Goal: Communication & Community: Ask a question

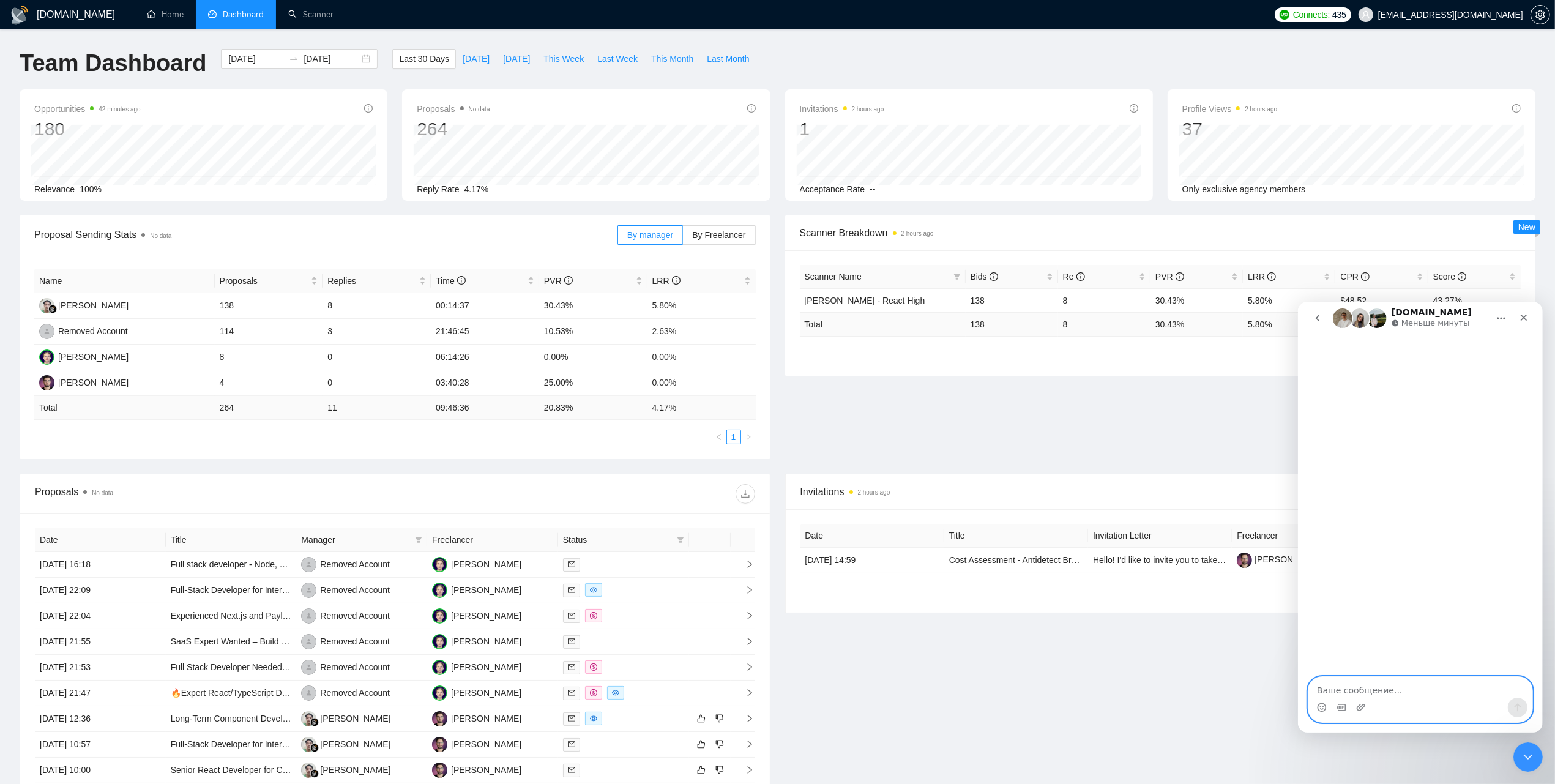
click at [1364, 689] on textarea "Ваше сообщение..." at bounding box center [1419, 686] width 224 height 21
paste textarea "I would like to request a consultation with your specialist regarding Gigradar."
click at [1319, 678] on textarea "I would like to request a consultation with your specialist regarding Gigradar." at bounding box center [1419, 680] width 224 height 33
type textarea "Hello, I would like to request a consultation with your specialist regarding Gi…"
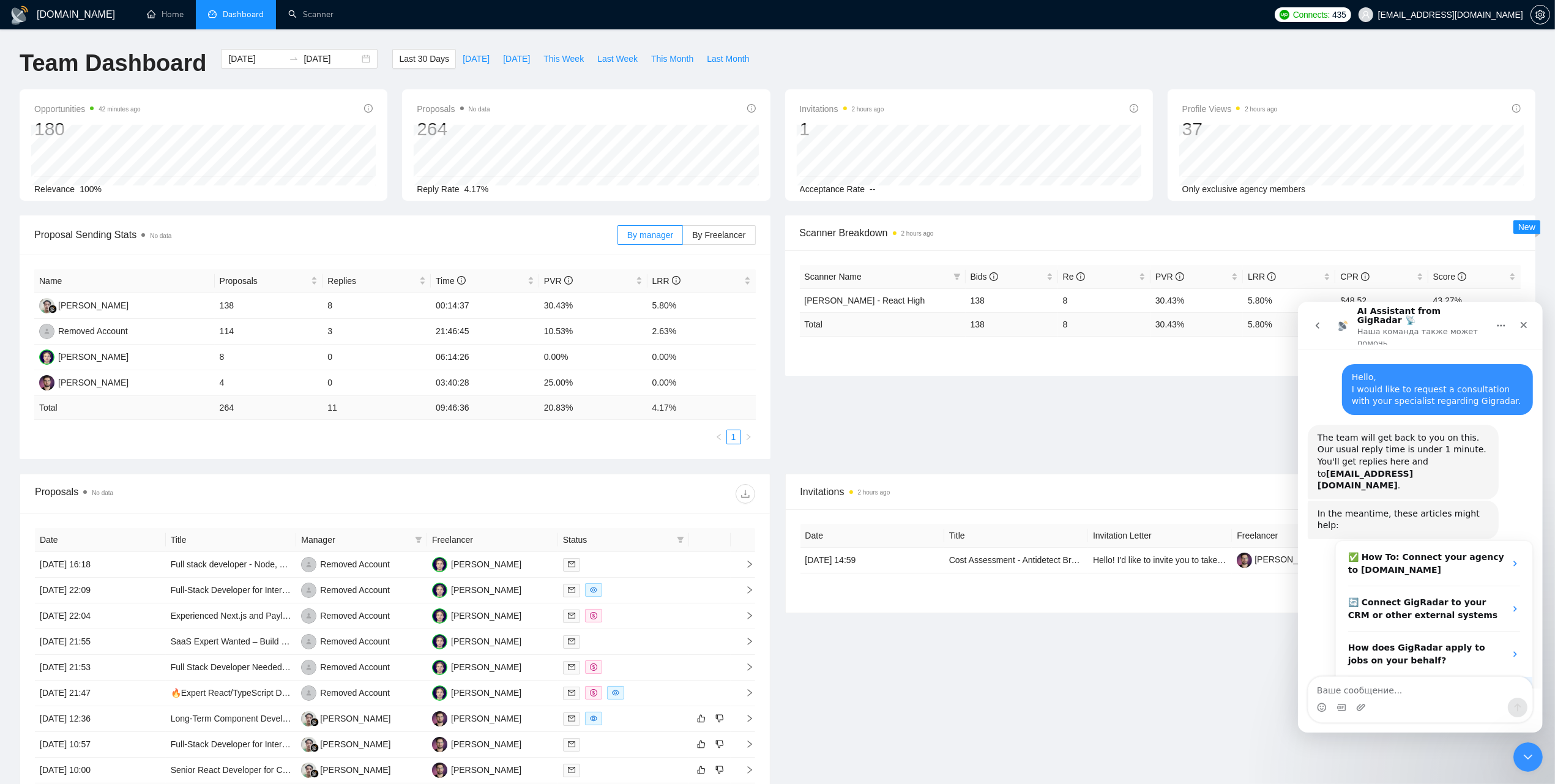
scroll to position [11, 0]
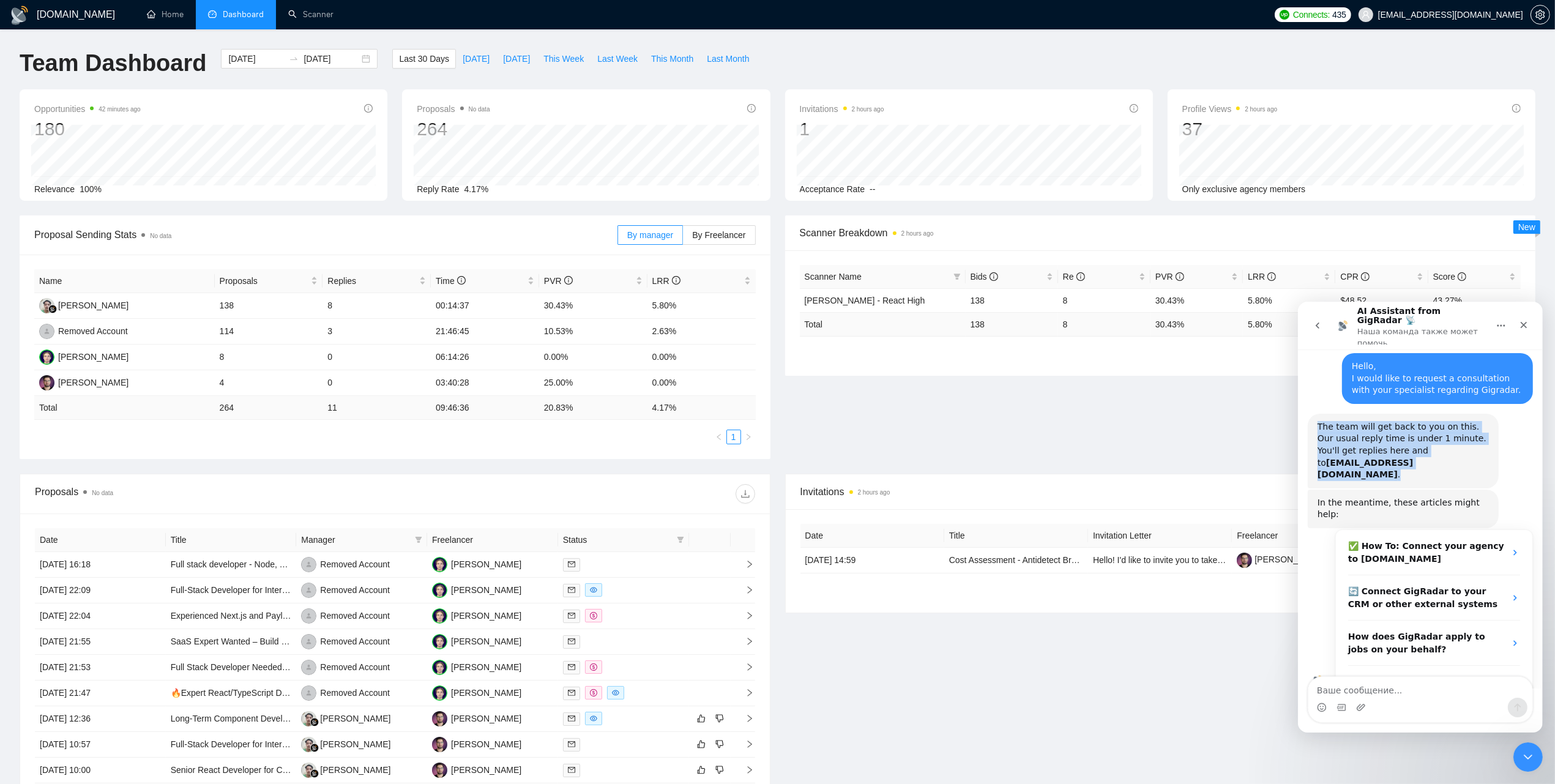
drag, startPoint x: 1314, startPoint y: 415, endPoint x: 1489, endPoint y: 453, distance: 179.1
click at [1489, 453] on div "The team will get back to you on this. Our usual reply time is under 1 minute. …" at bounding box center [1402, 450] width 191 height 75
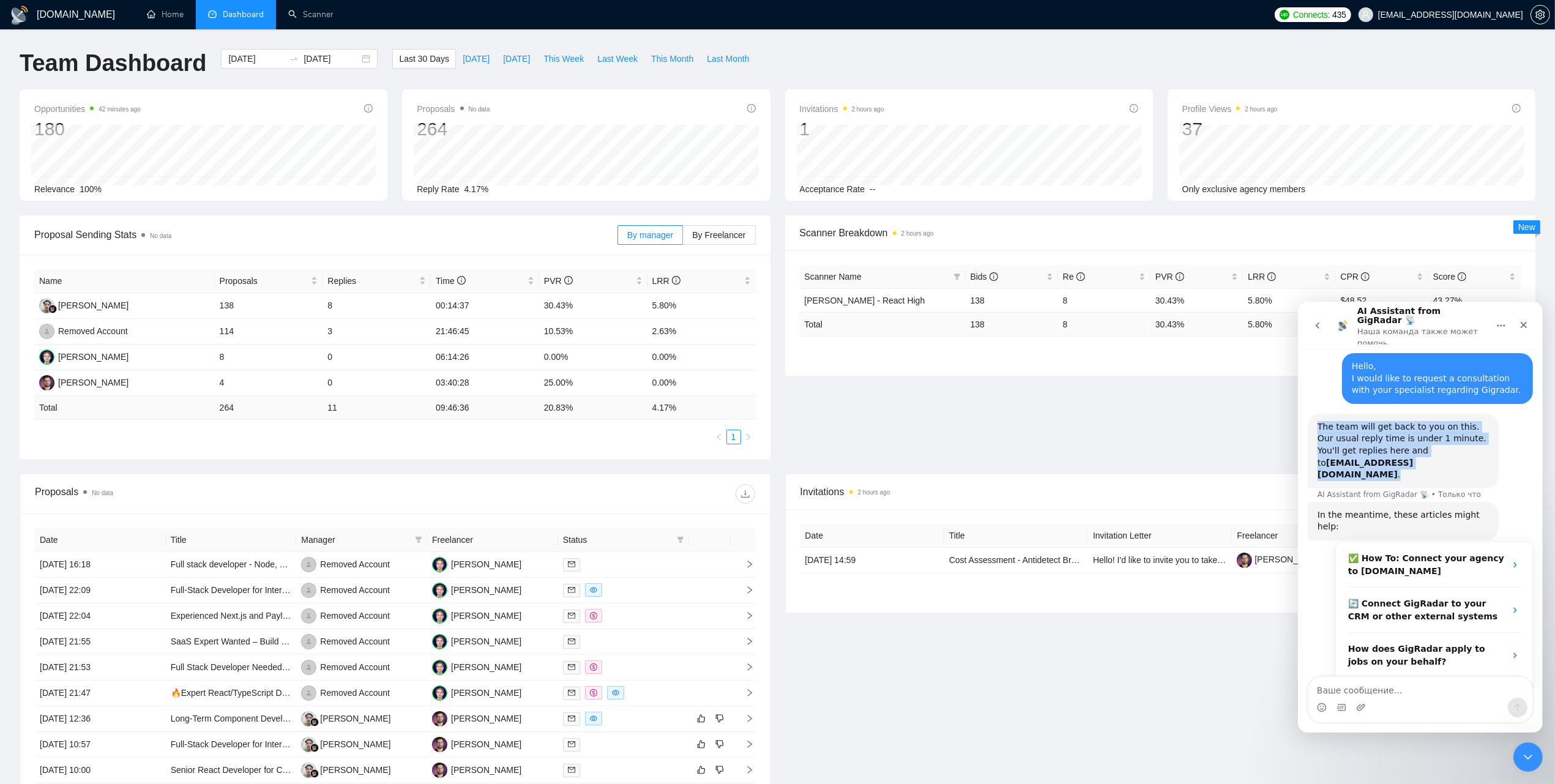
copy div "The team will get back to you on this. Our usual reply time is under 1 minute. …"
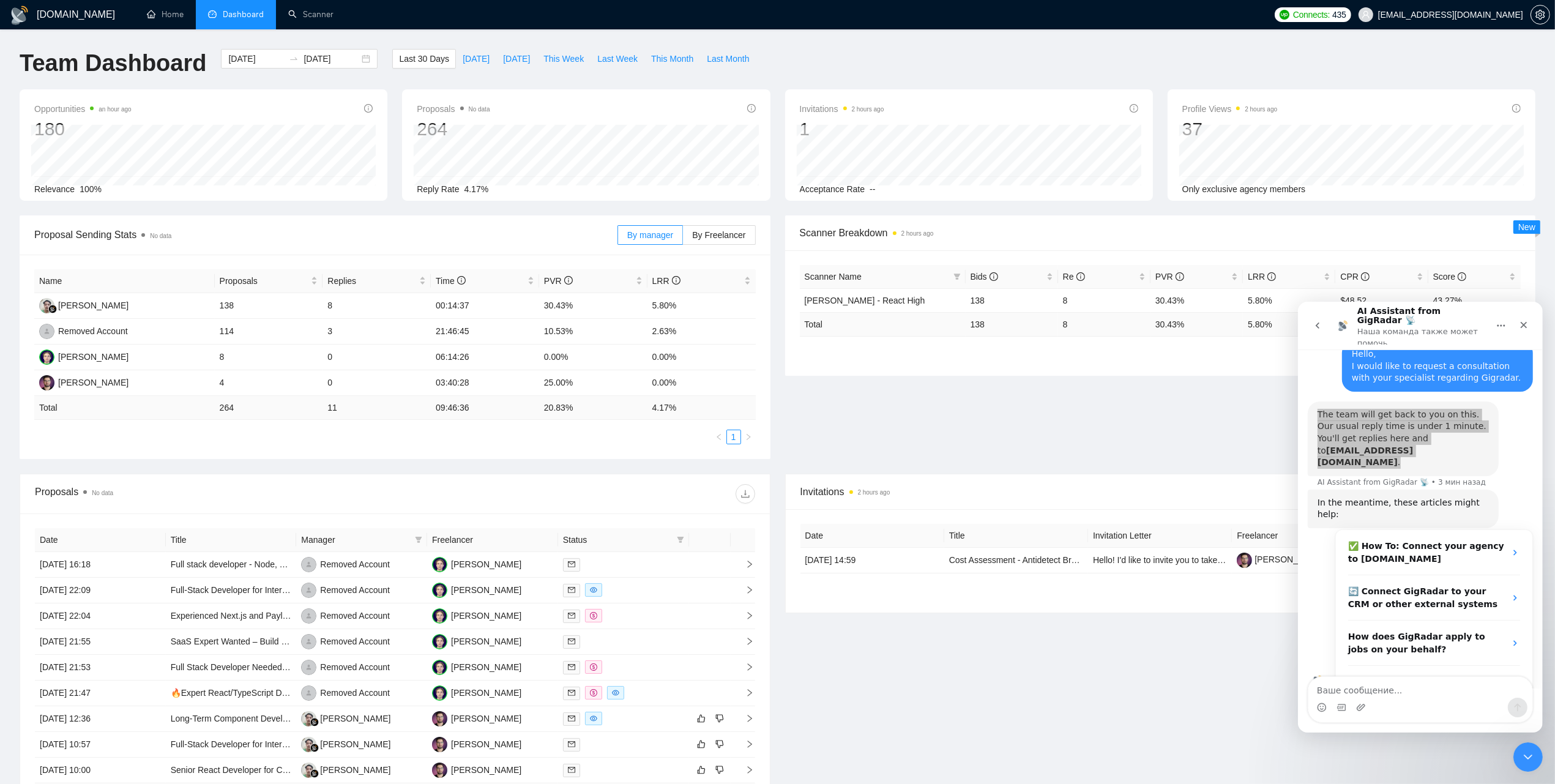
click at [651, 472] on div "Proposal Sending Stats No data By manager By Freelancer Name Proposals Replies …" at bounding box center [778, 345] width 1531 height 258
click at [1369, 431] on div "The team will get back to you on this. Our usual reply time is under 1 minute. …" at bounding box center [1403, 439] width 172 height 60
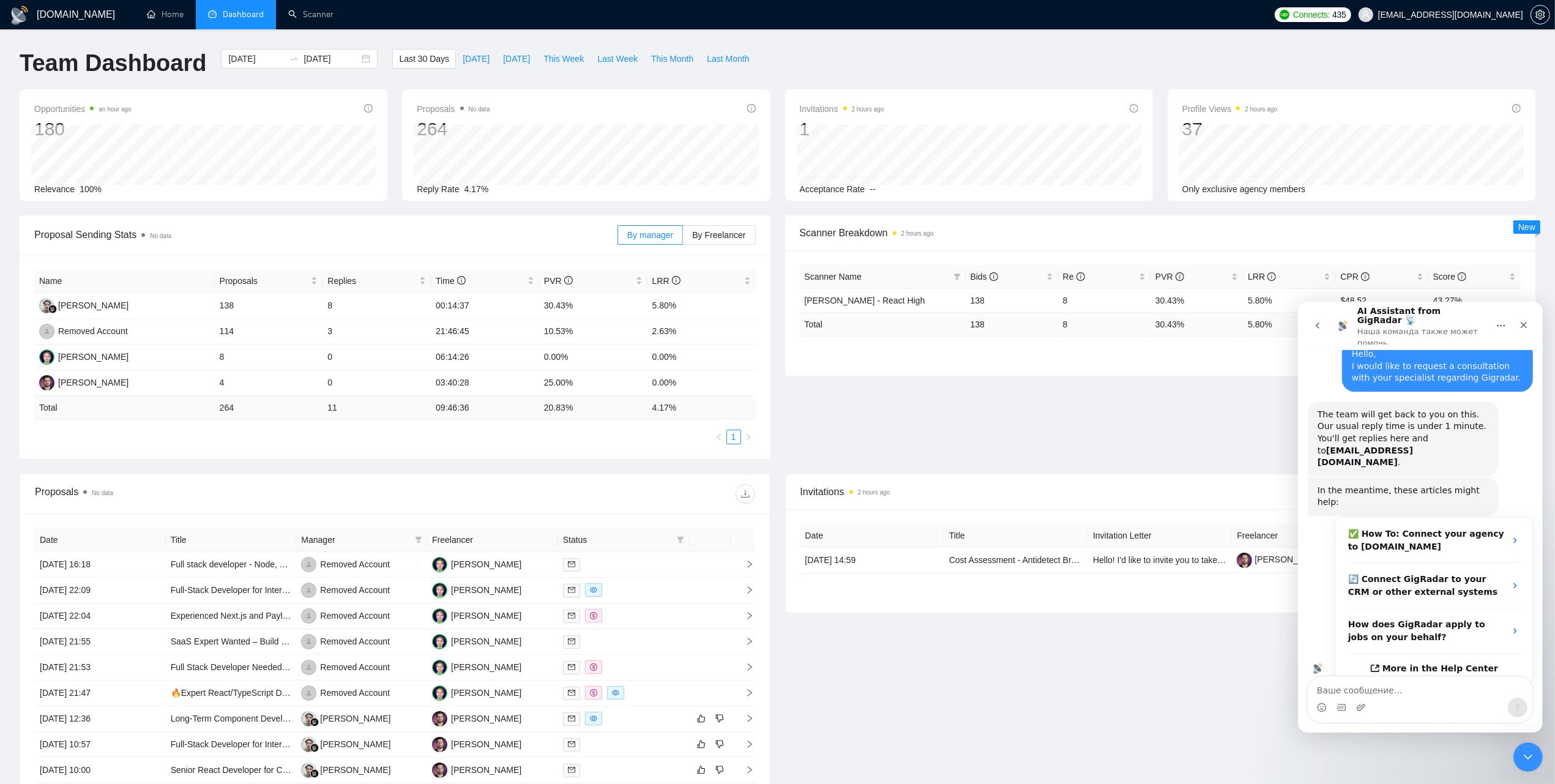
scroll to position [11, 0]
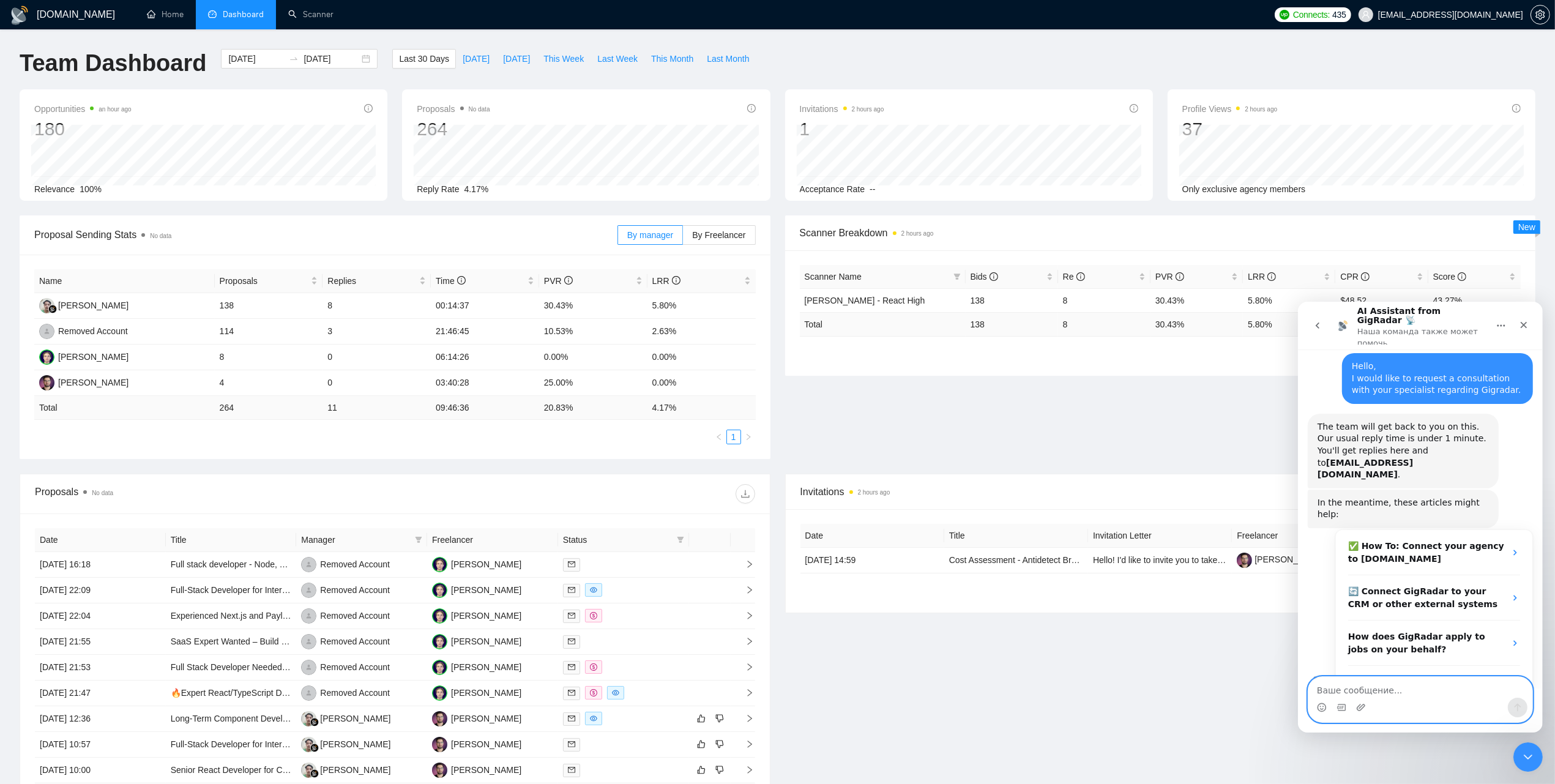
click at [1380, 684] on textarea "Ваше сообщение..." at bounding box center [1419, 686] width 224 height 21
drag, startPoint x: 1355, startPoint y: 688, endPoint x: 1278, endPoint y: 684, distance: 77.1
click html "AI Assistant from GigRadar 📡 Наша команда также может помочь Hello, I would lik…"
paste textarea "I would like to schedule a call with your specialist."
type textarea "I would like to schedule a call with your specialist."
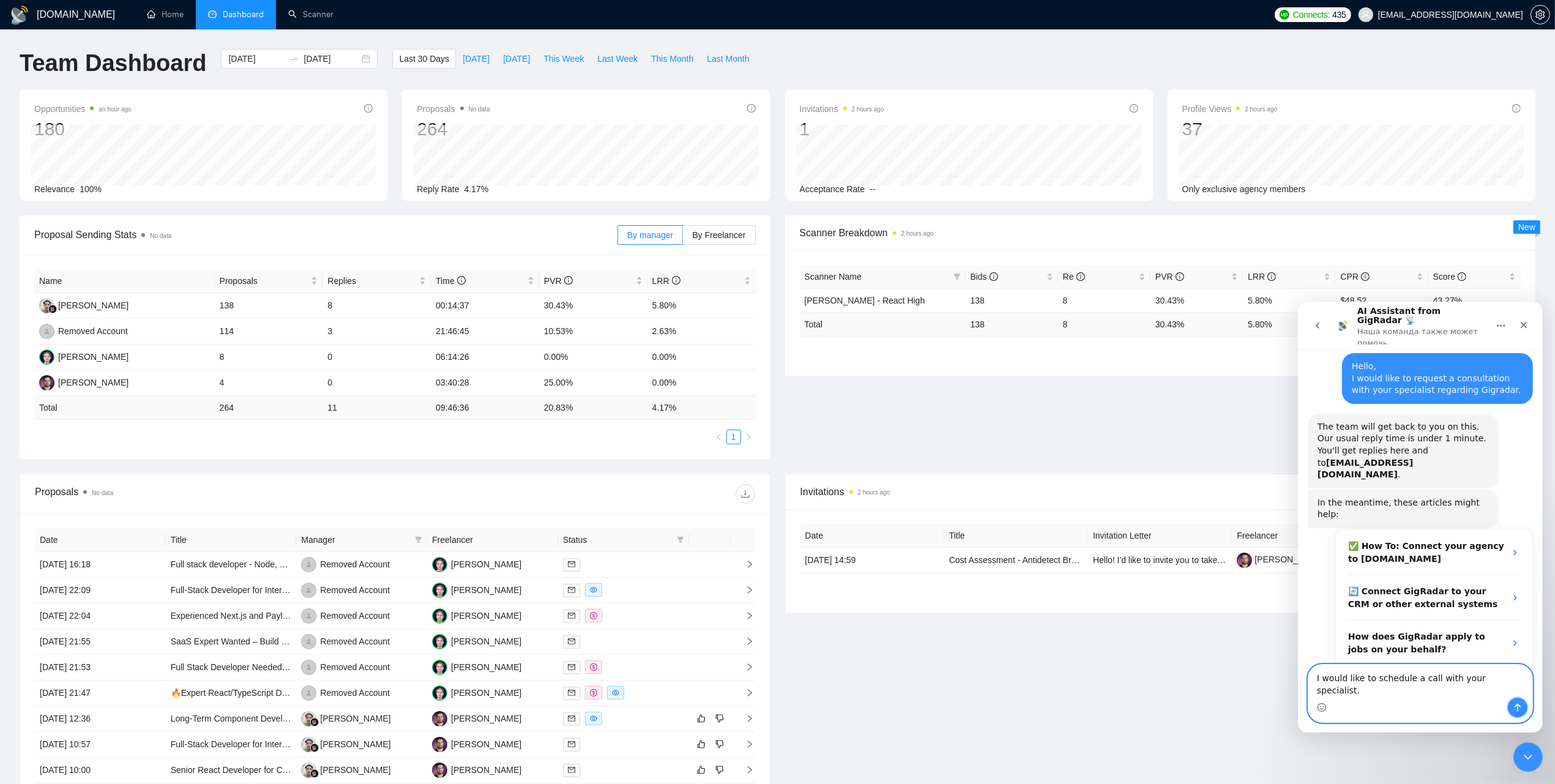
click at [1513, 702] on icon "Отправить сообщение…" at bounding box center [1517, 706] width 10 height 10
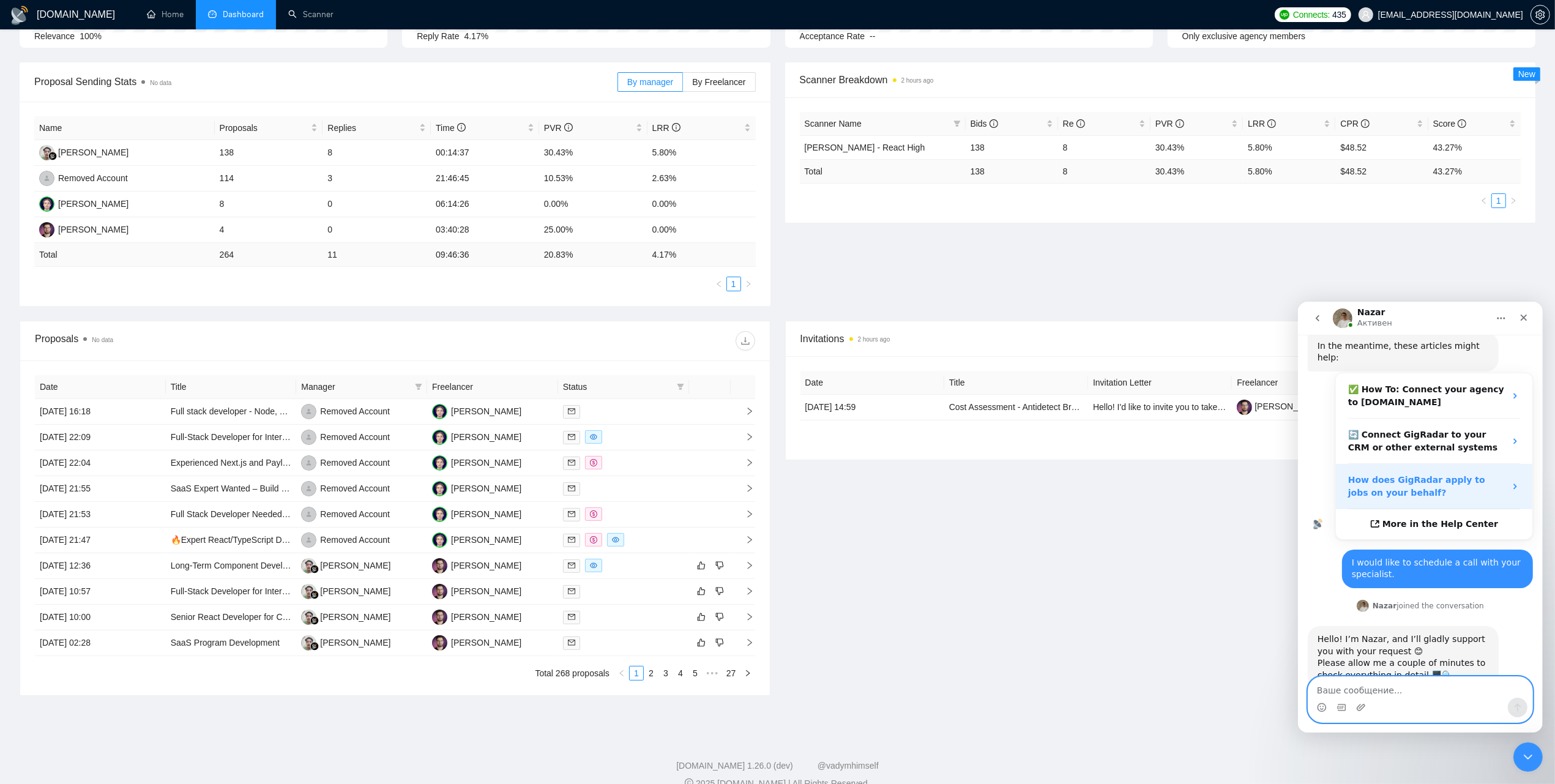
scroll to position [166, 0]
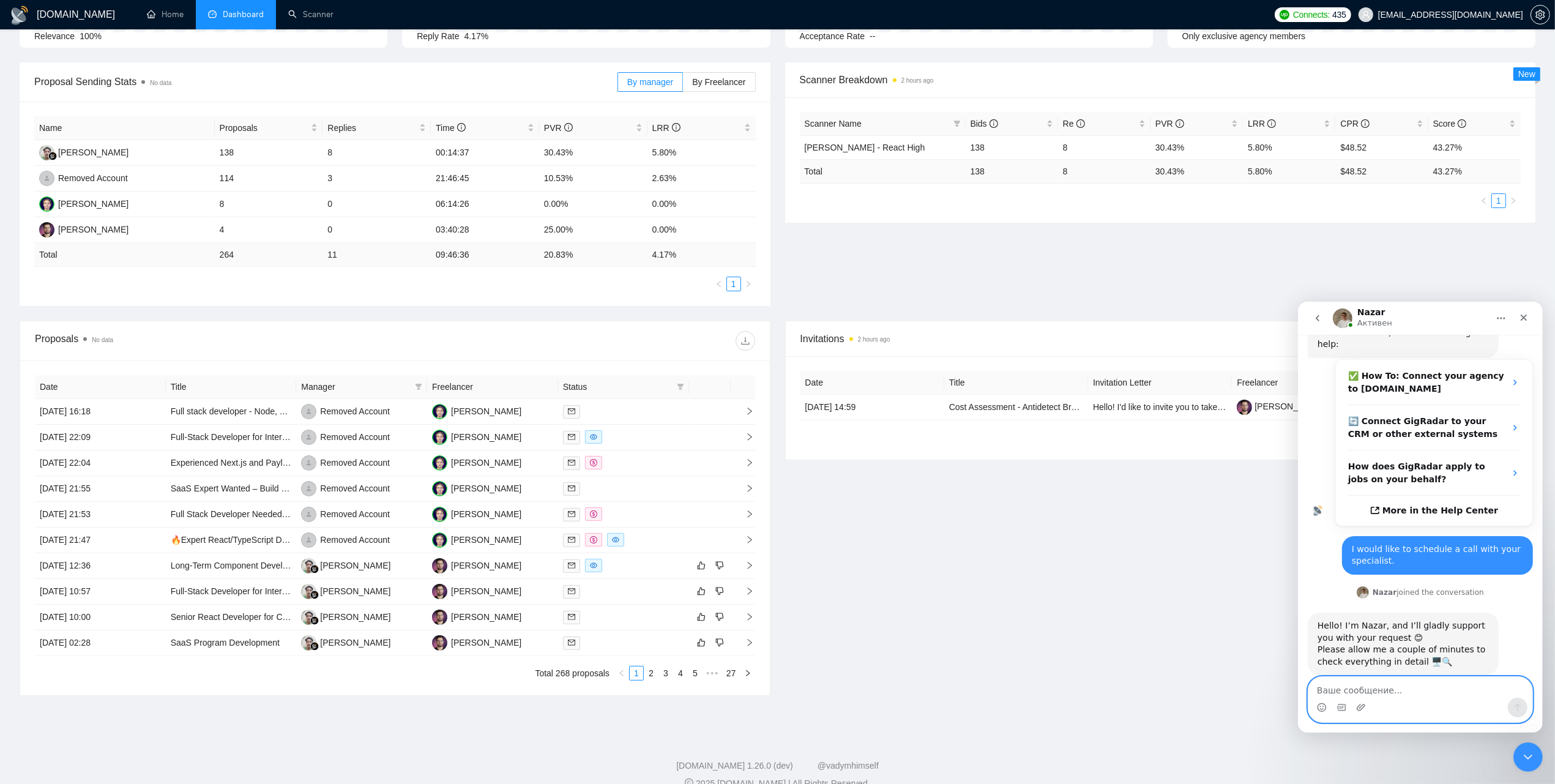
click at [1402, 686] on textarea "Ваше сообщение..." at bounding box center [1419, 686] width 224 height 21
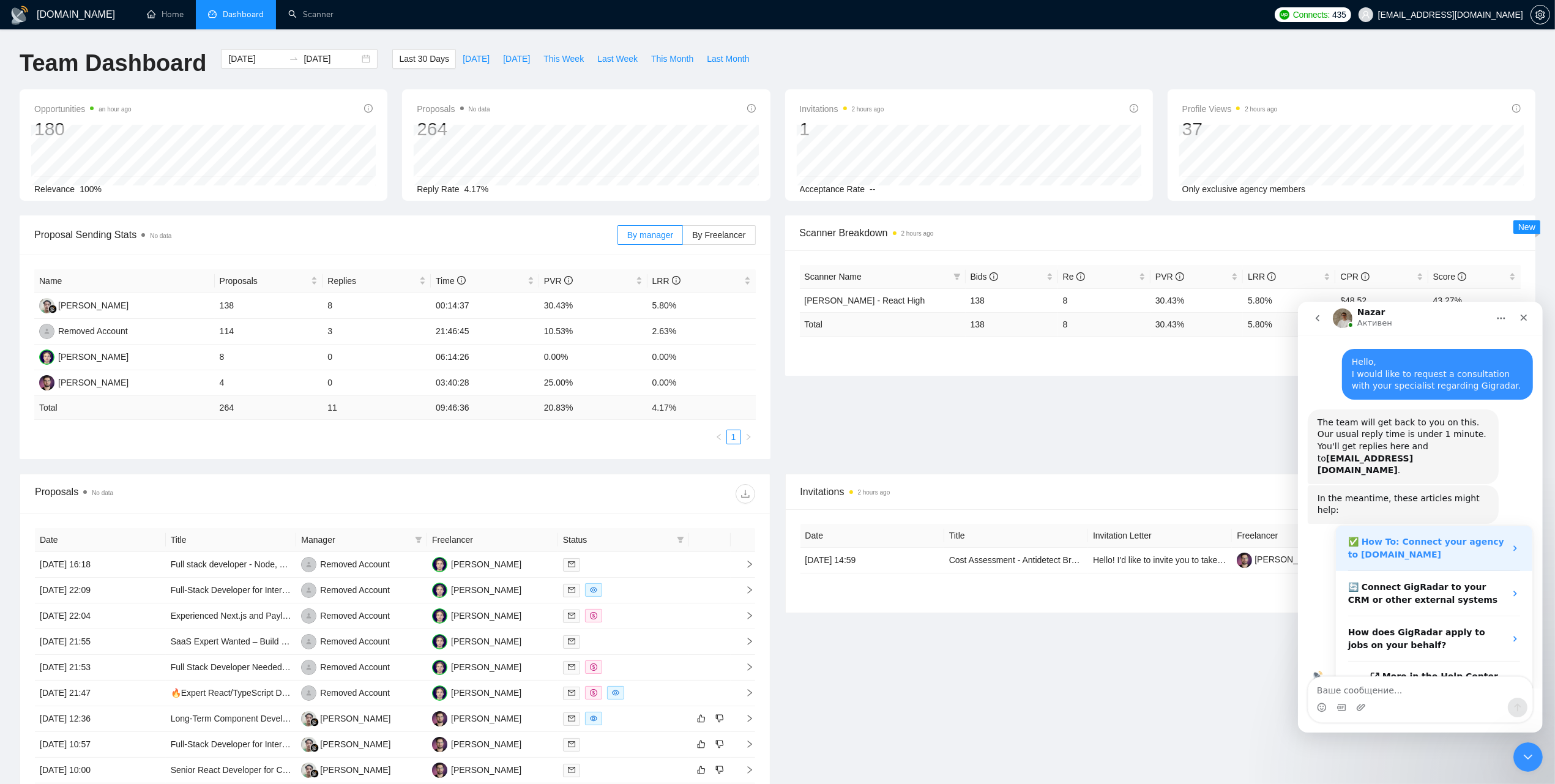
scroll to position [0, 0]
drag, startPoint x: 1342, startPoint y: 357, endPoint x: 1477, endPoint y: 392, distance: 139.5
click at [1477, 392] on div "Hello, I would like to request a consultation with your specialist regarding Gi…" at bounding box center [1437, 374] width 191 height 51
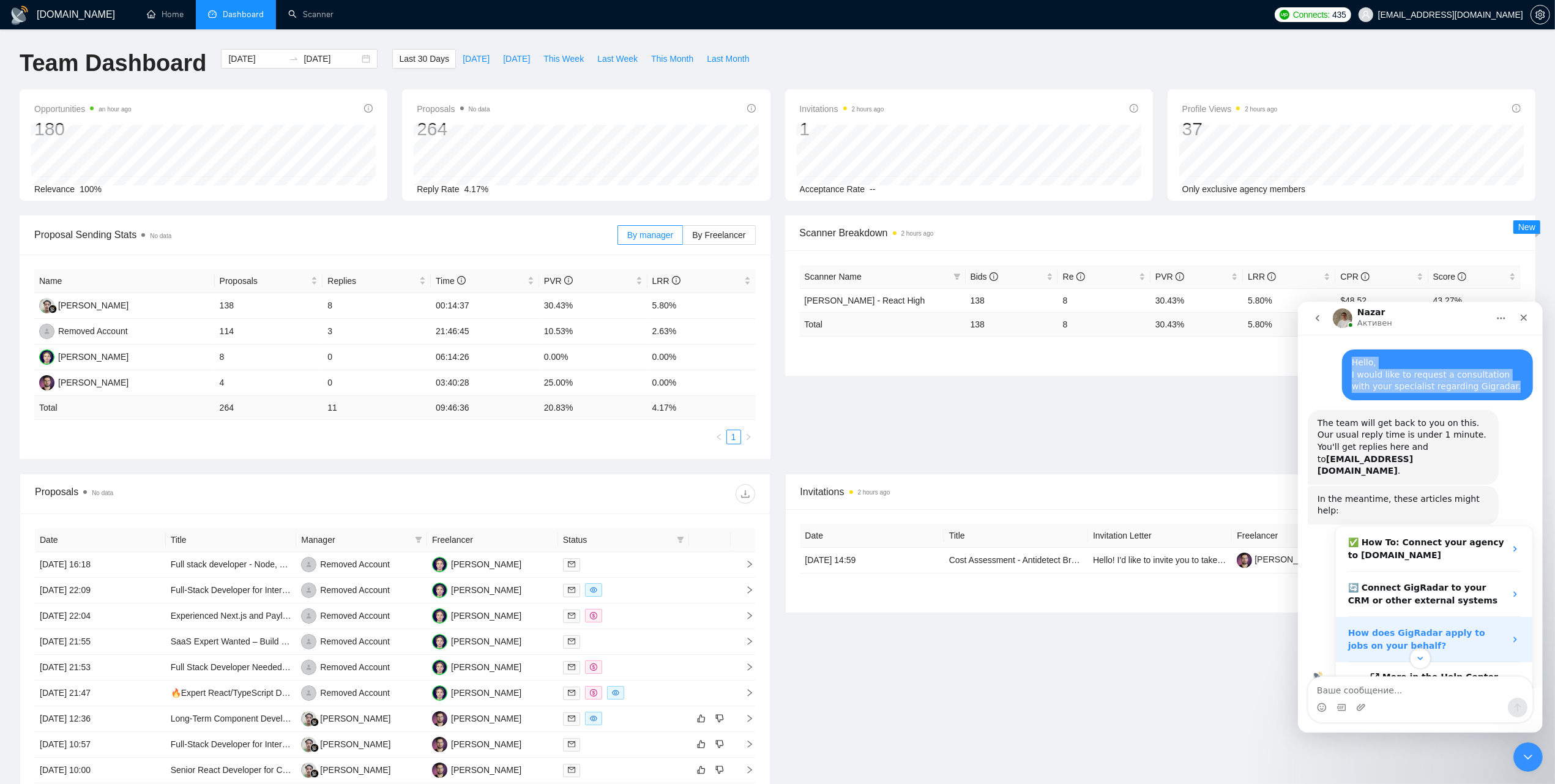
copy div "Hello, I would like to request a consultation with your specialist regarding Gi…"
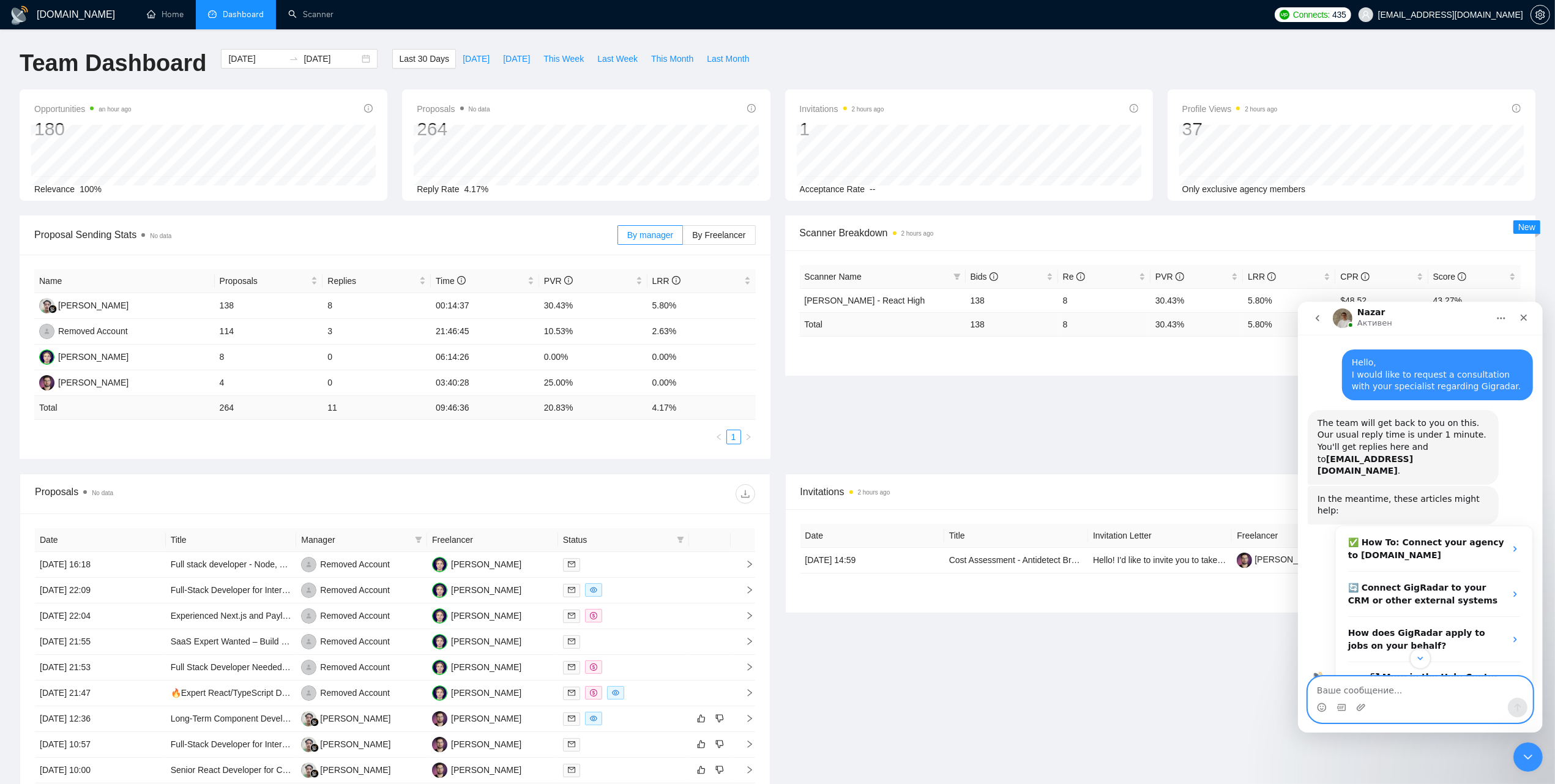
click at [1394, 689] on textarea "Ваше сообщение..." at bounding box center [1419, 686] width 224 height 21
paste textarea "Hello, I would like to request a consultation with your specialist regarding Gi…"
type textarea "Hello, I would like to request a consultation with your specialist regarding Gi…"
click at [1517, 706] on icon "Отправить сообщение…" at bounding box center [1517, 707] width 7 height 8
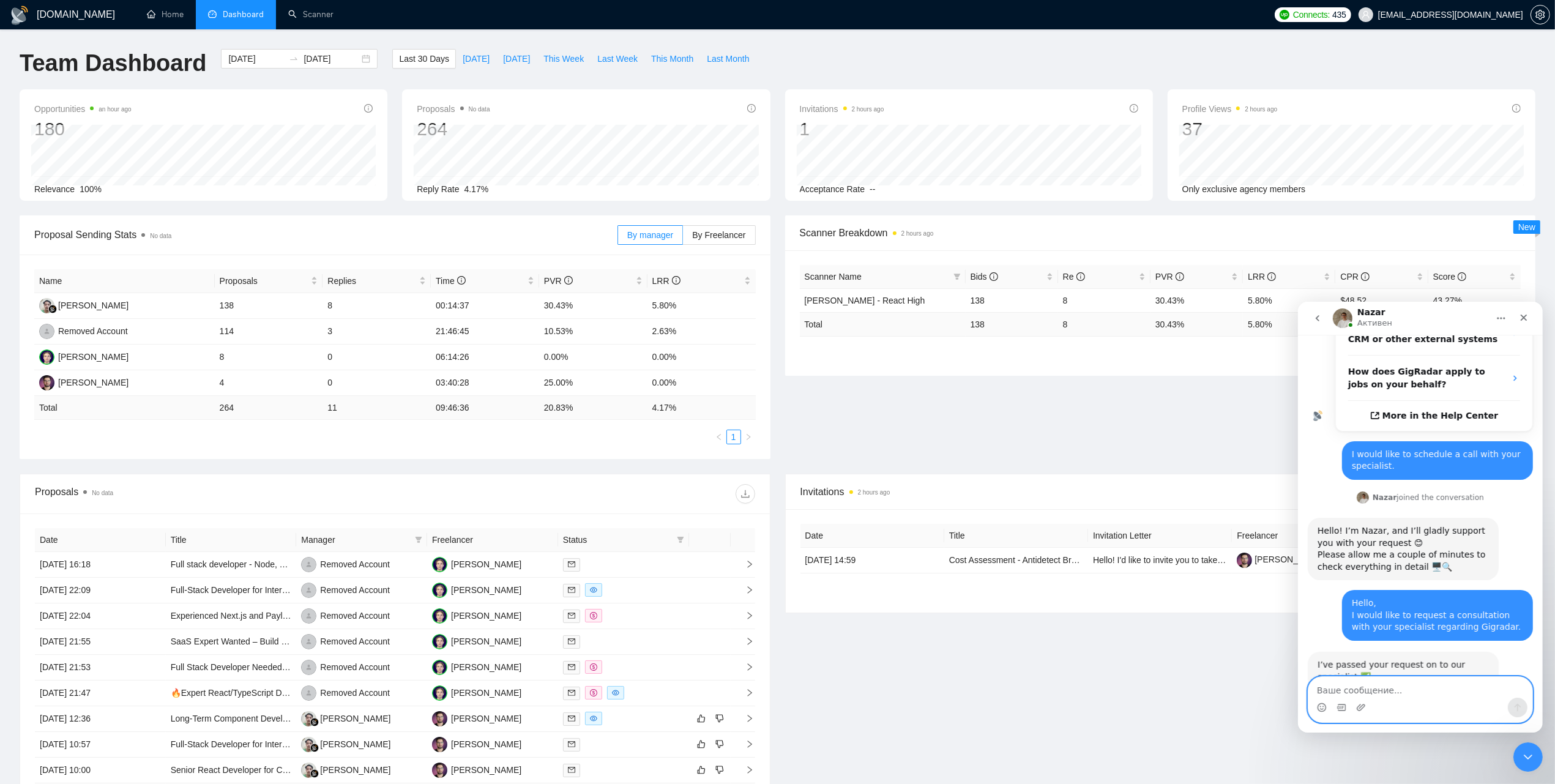
scroll to position [276, 0]
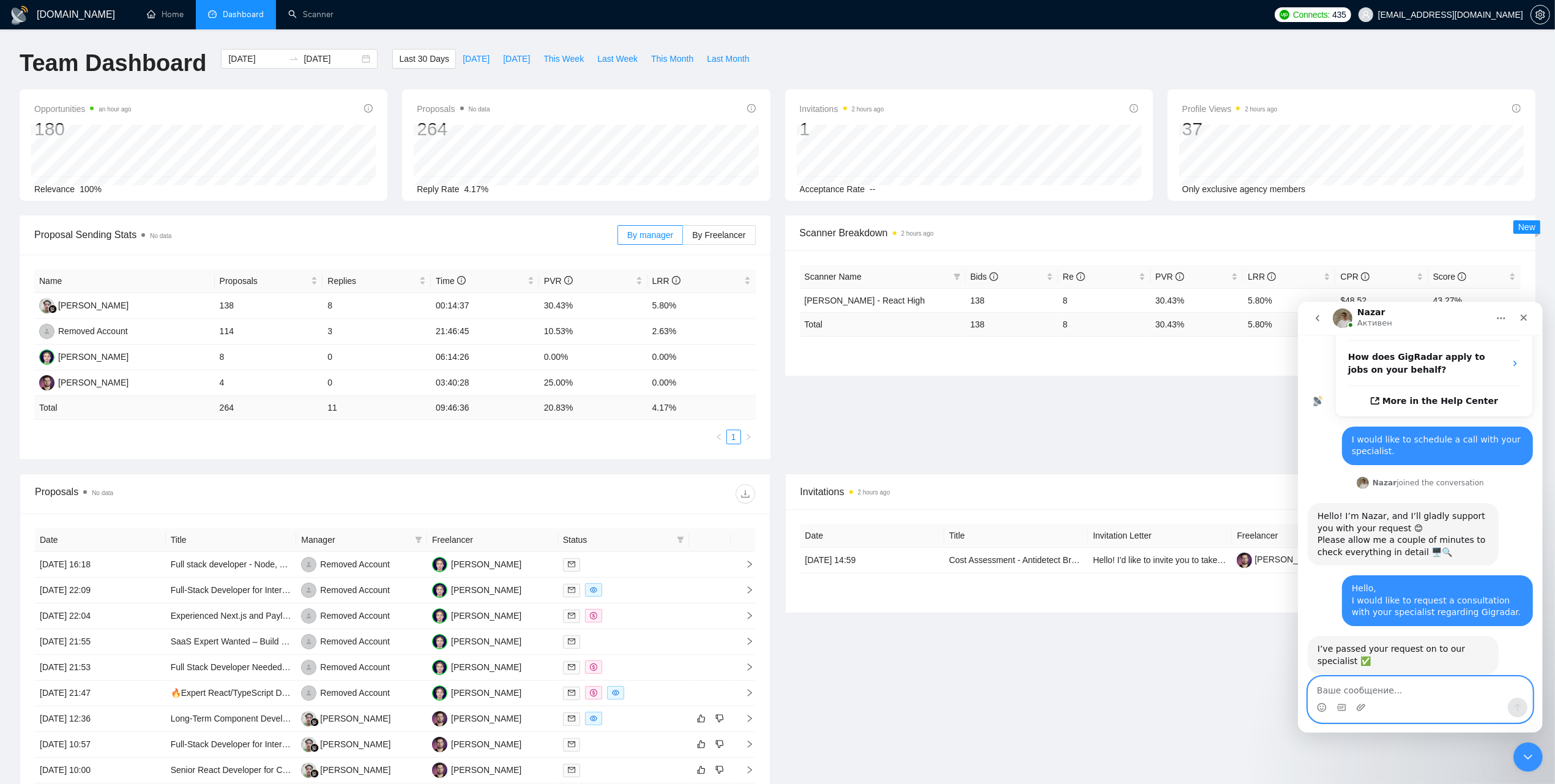
click at [1369, 690] on textarea "Ваше сообщение..." at bounding box center [1419, 686] width 224 height 21
type textarea "thanx"
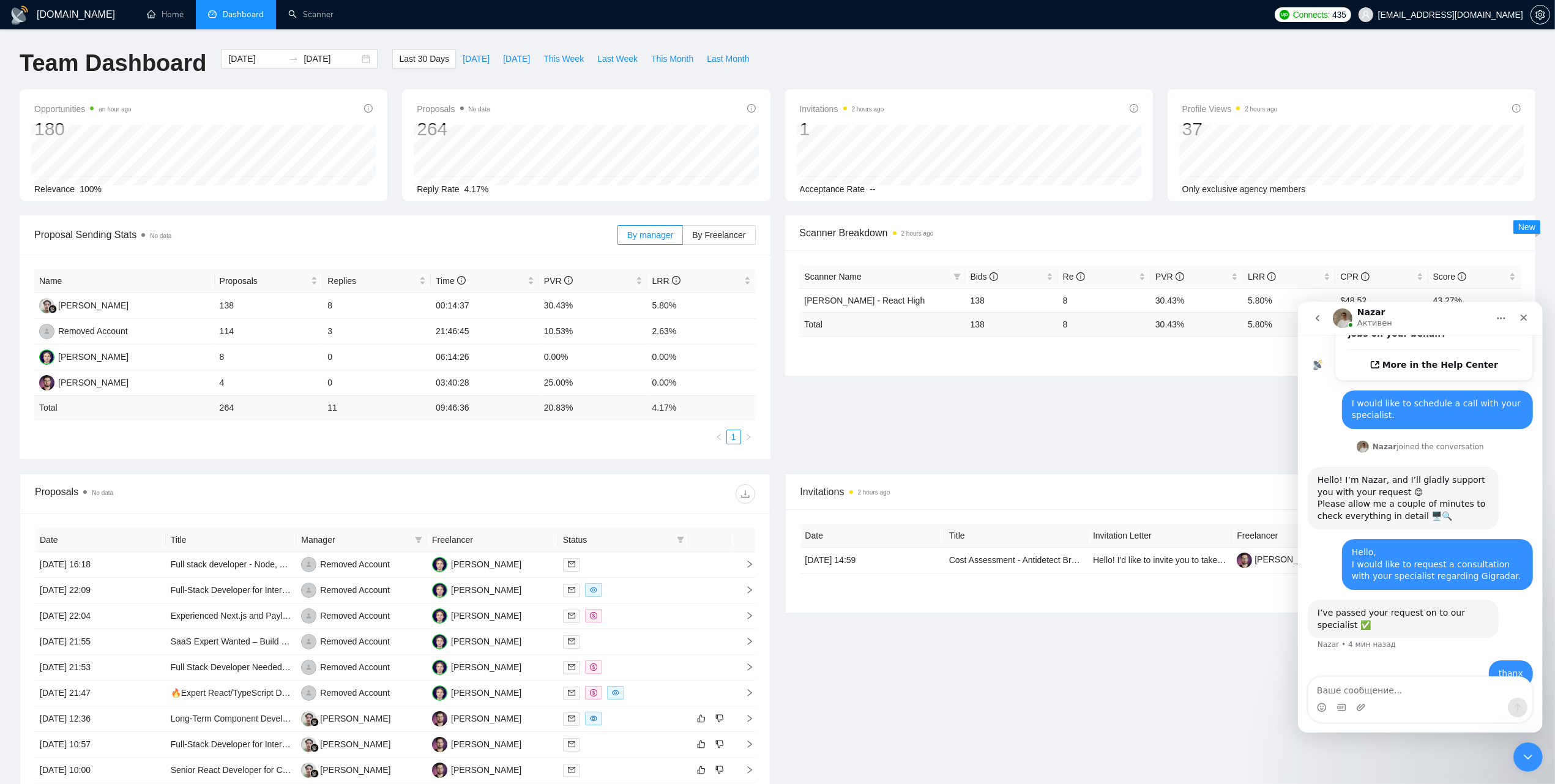
click at [613, 472] on div "Proposal Sending Stats No data By manager By Freelancer Name Proposals Replies …" at bounding box center [778, 345] width 1531 height 258
